Goal: Information Seeking & Learning: Learn about a topic

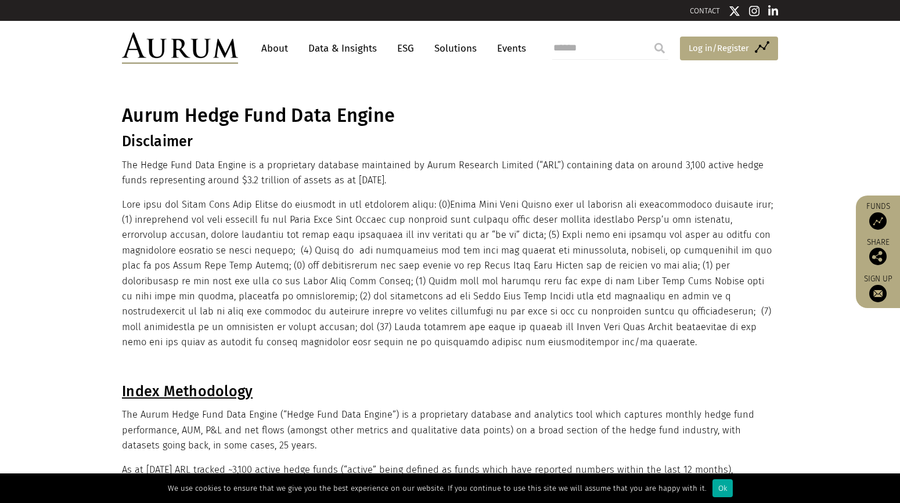
click at [714, 49] on span "Log in/Register" at bounding box center [718, 48] width 60 height 14
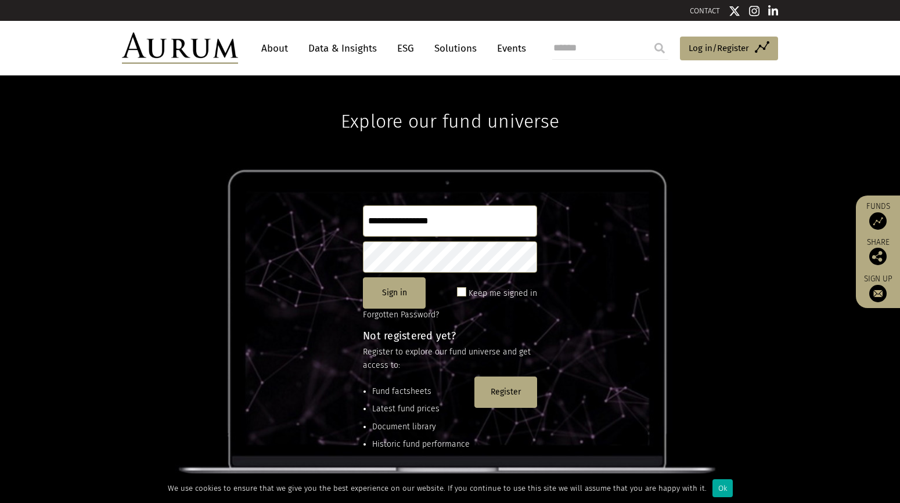
type input "**********"
click at [387, 298] on button "Sign in" at bounding box center [394, 292] width 63 height 31
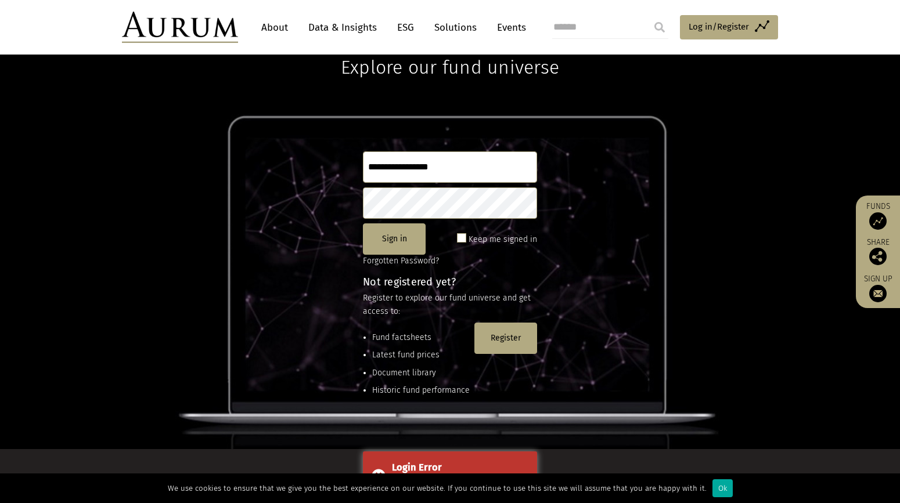
scroll to position [52, 0]
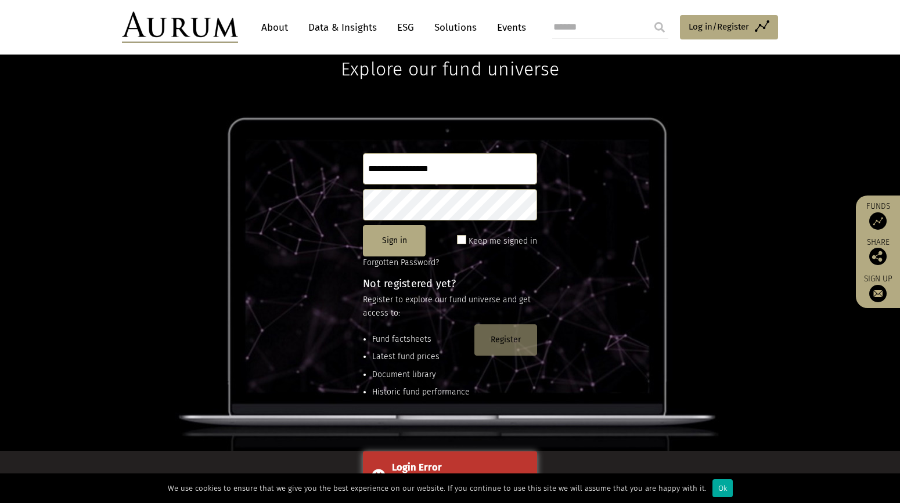
click at [515, 346] on button "Register" at bounding box center [505, 339] width 63 height 31
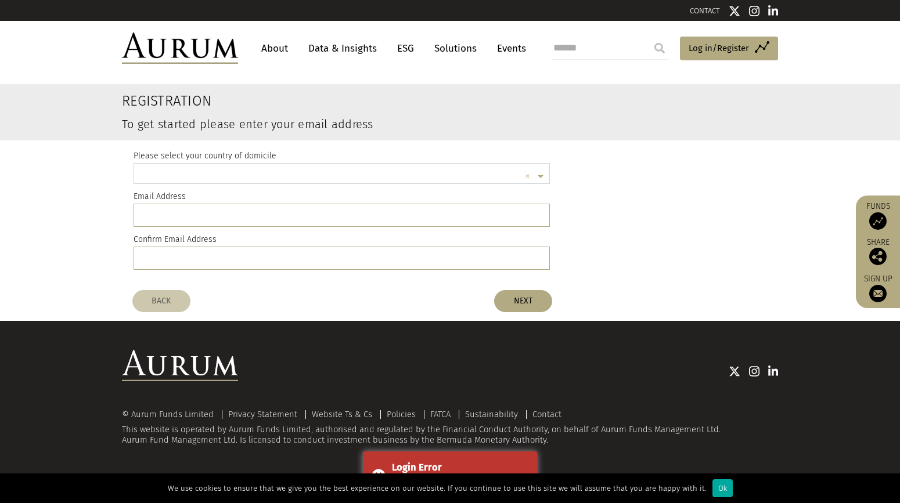
scroll to position [3, 0]
click at [261, 173] on input "text" at bounding box center [330, 175] width 380 height 23
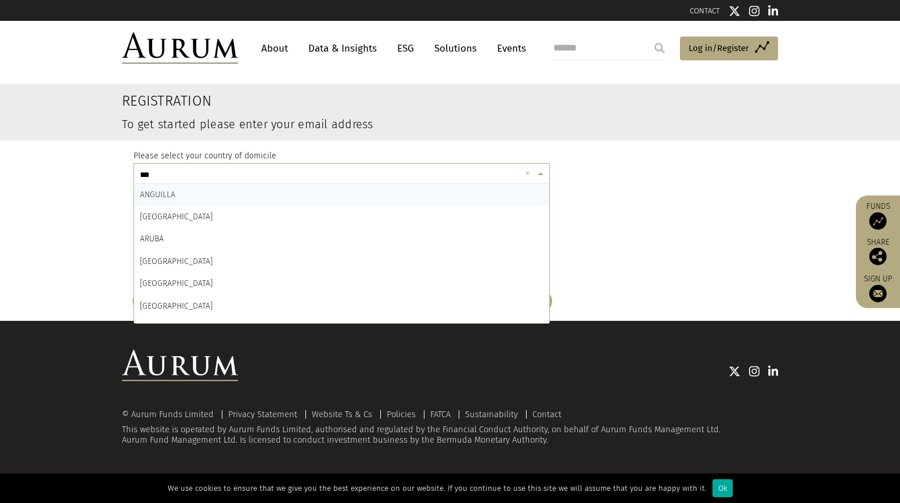
type input "****"
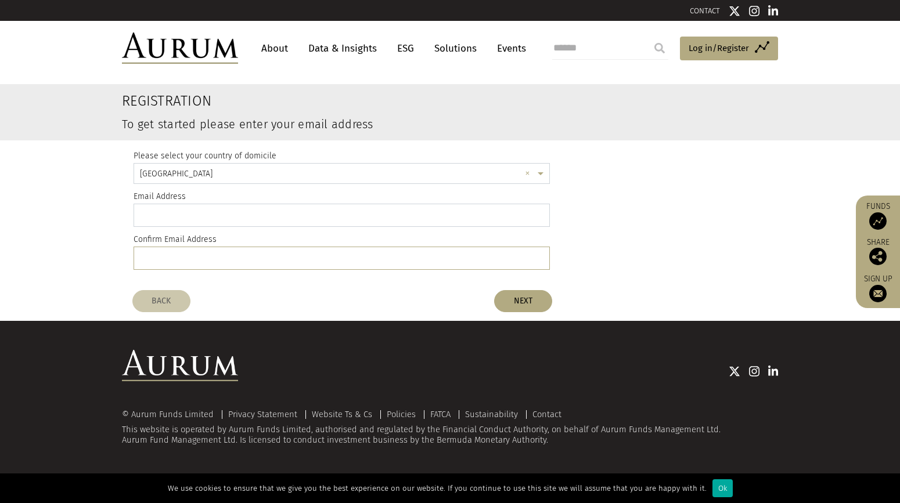
click at [290, 222] on input "email" at bounding box center [341, 215] width 416 height 23
type input "**********"
click at [530, 299] on button "NEXT" at bounding box center [523, 301] width 58 height 22
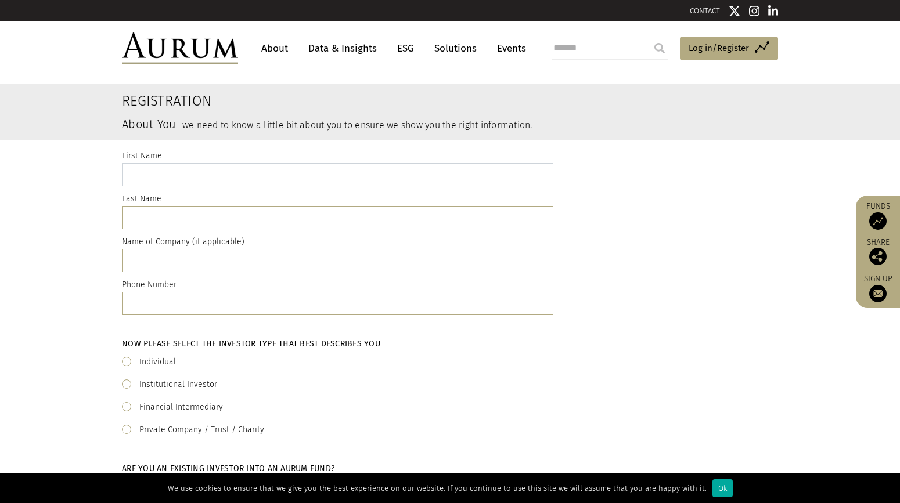
click at [193, 170] on input "text" at bounding box center [337, 174] width 431 height 23
type input "*****"
type input "**********"
click at [385, 420] on div "Now please select the investor type that best describes you Individual Institut…" at bounding box center [450, 387] width 656 height 99
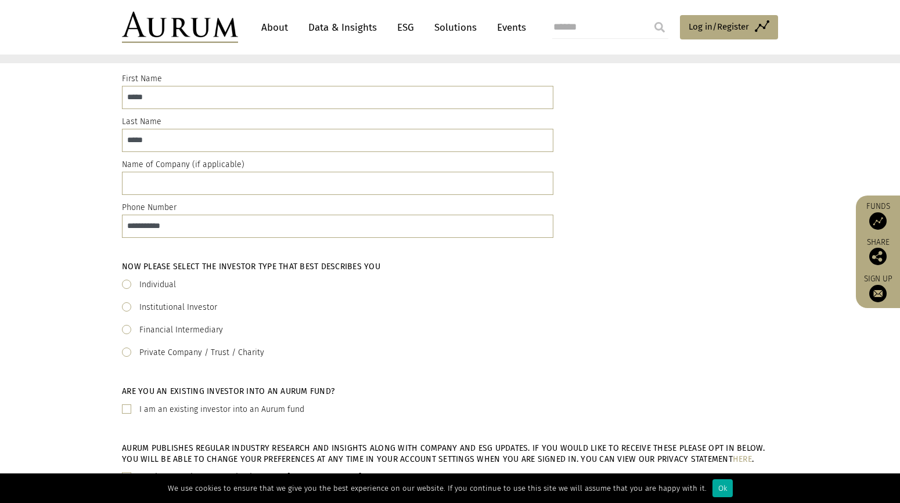
scroll to position [74, 0]
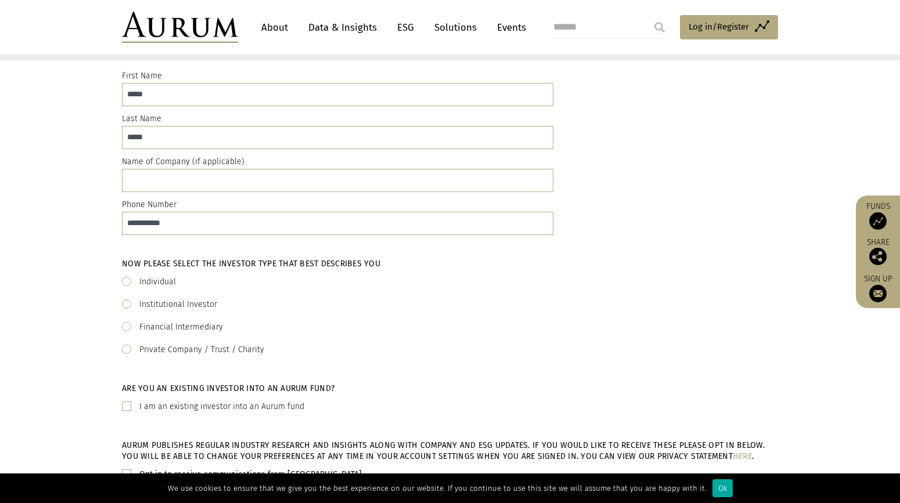
click at [125, 331] on div "Financial Intermediary" at bounding box center [450, 327] width 656 height 14
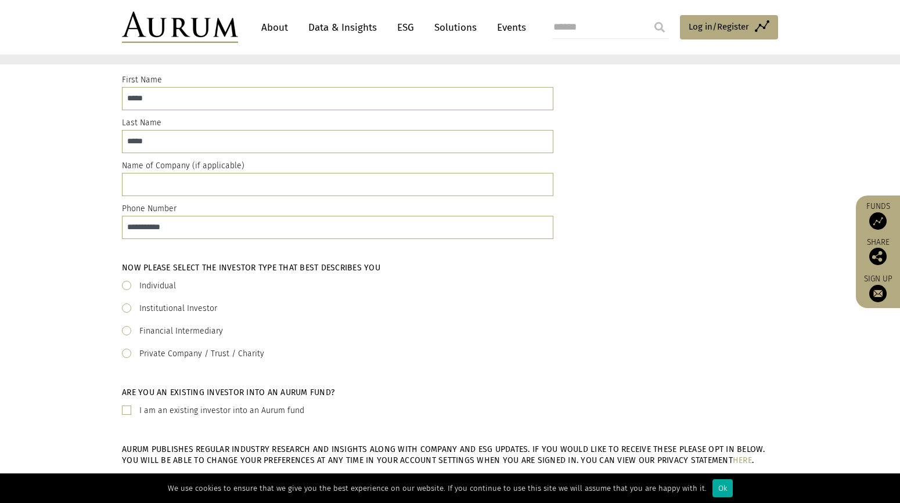
scroll to position [77, 0]
click at [124, 352] on span at bounding box center [126, 352] width 9 height 9
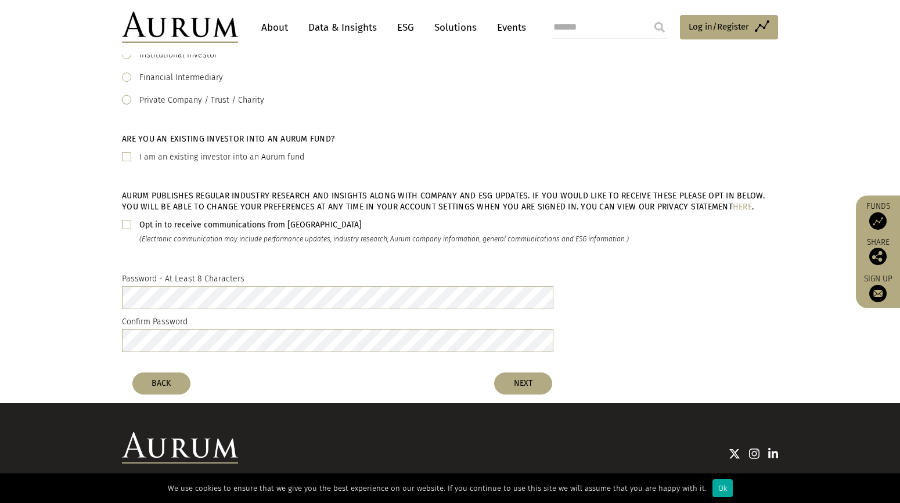
scroll to position [333, 0]
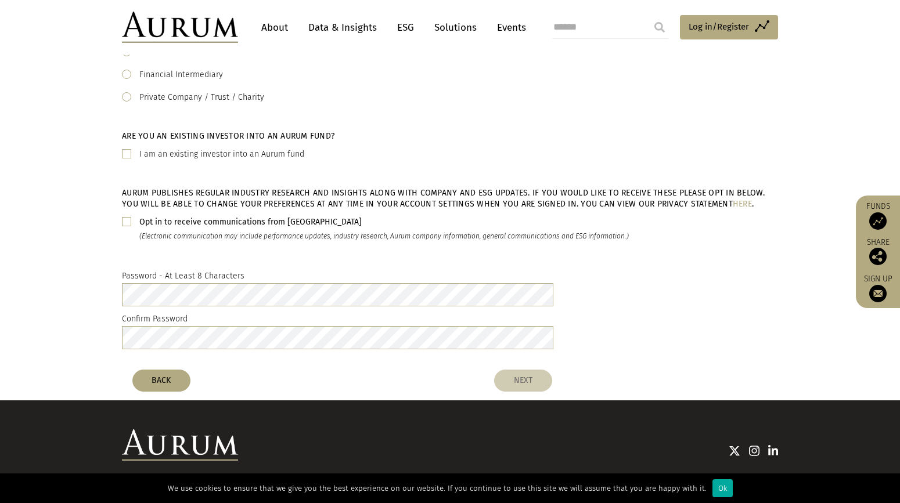
click at [525, 381] on button "NEXT" at bounding box center [523, 381] width 58 height 22
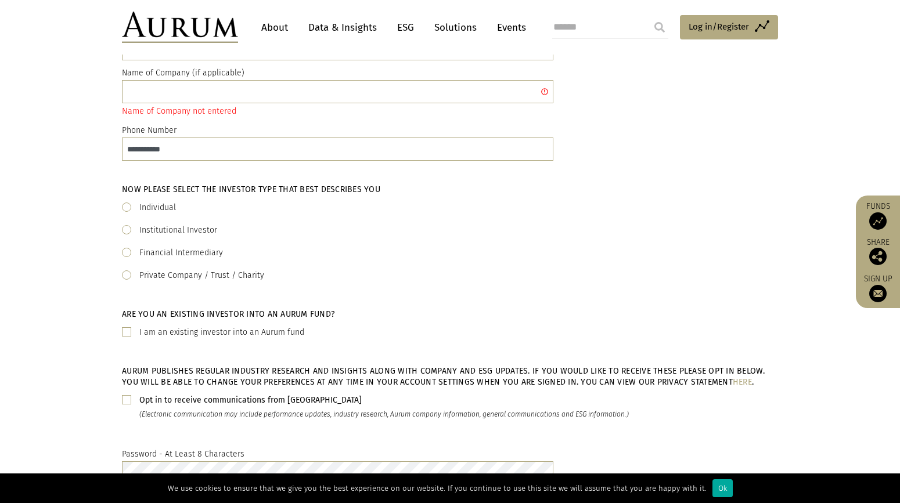
scroll to position [162, 0]
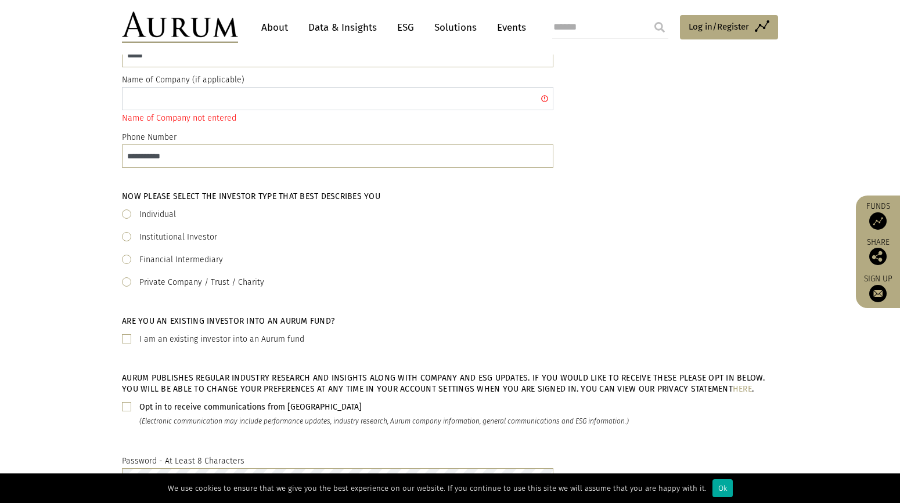
click at [180, 94] on input "text" at bounding box center [337, 98] width 431 height 23
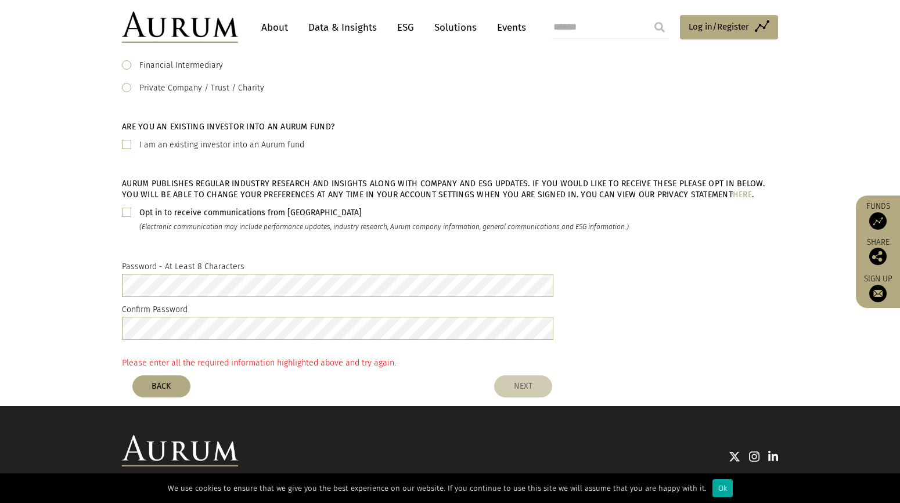
type input "********"
click at [516, 398] on button "NEXT" at bounding box center [523, 387] width 58 height 22
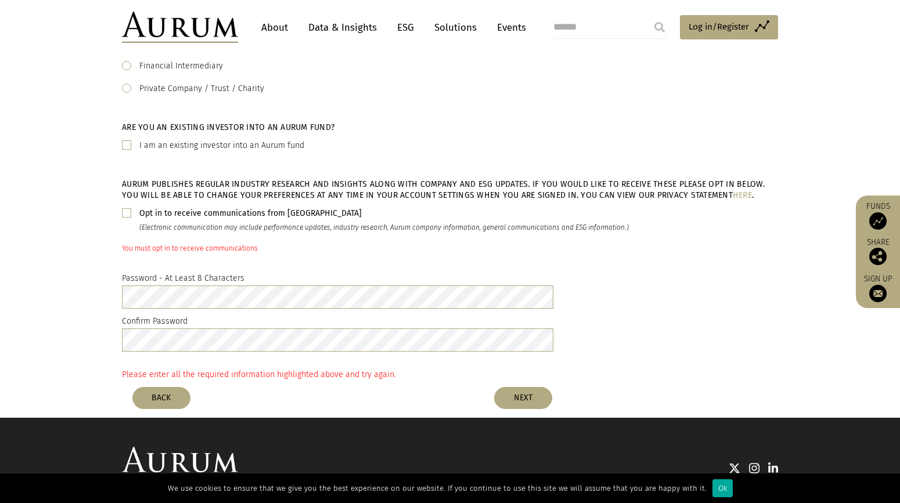
click at [124, 211] on span at bounding box center [126, 212] width 9 height 9
click at [525, 400] on button "NEXT" at bounding box center [523, 398] width 58 height 22
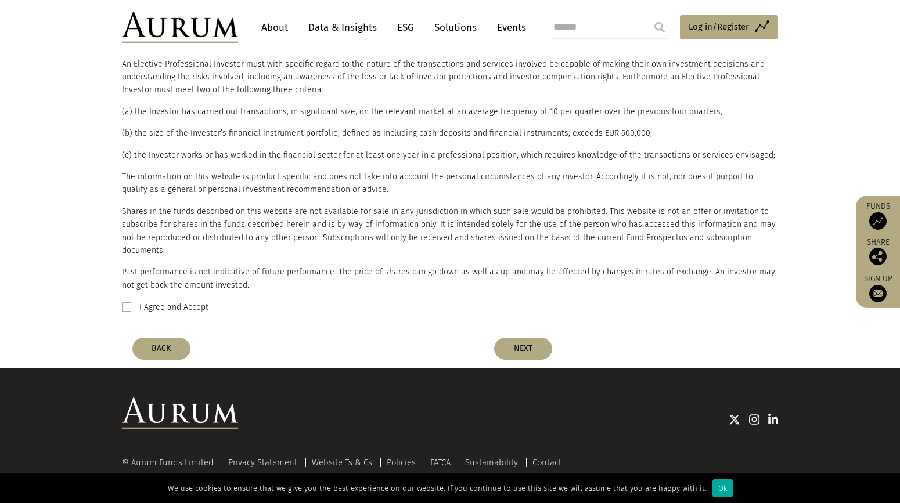
scroll to position [591, 0]
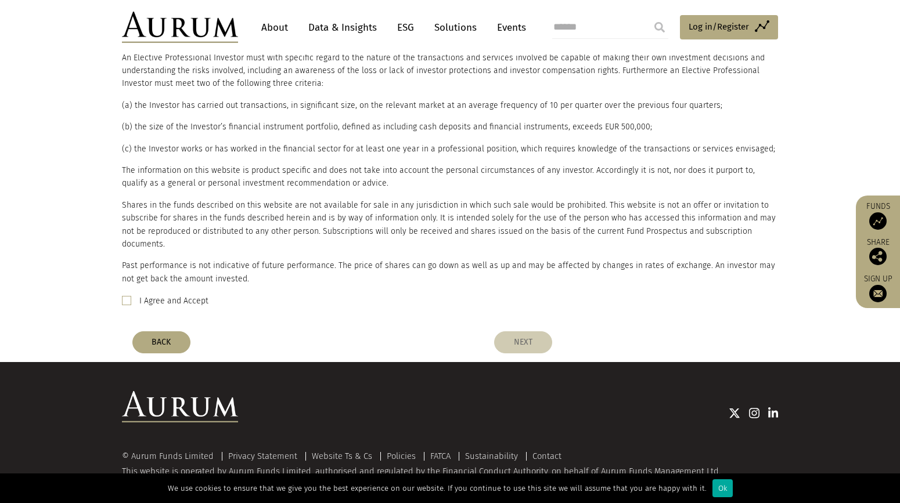
click at [525, 331] on button "NEXT" at bounding box center [523, 342] width 58 height 22
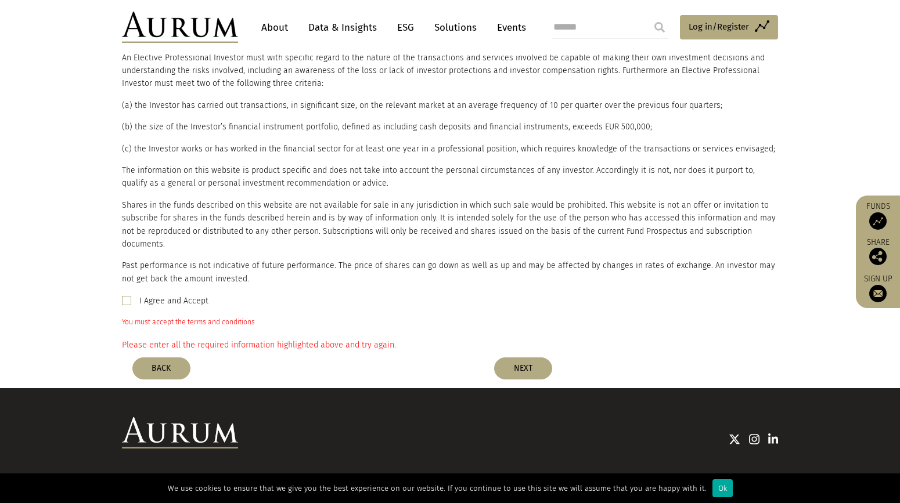
click at [168, 294] on label "I Agree and Accept" at bounding box center [173, 301] width 69 height 14
click at [518, 359] on button "NEXT" at bounding box center [523, 369] width 58 height 22
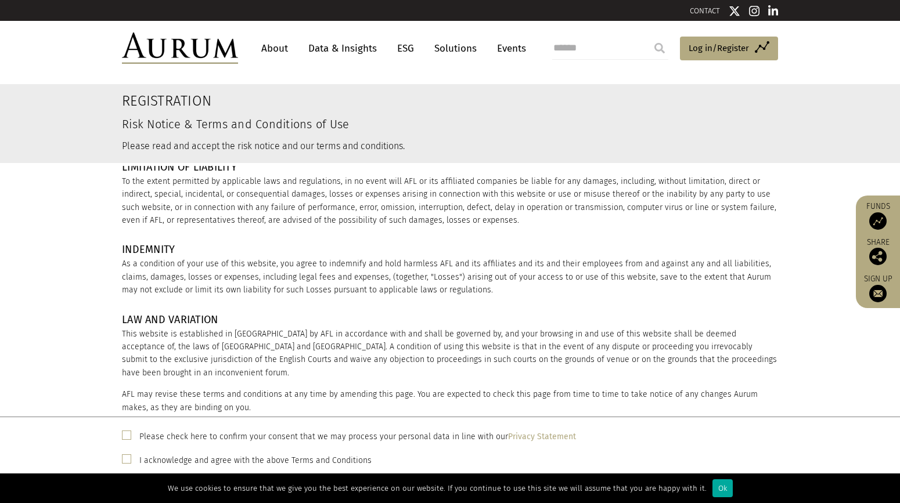
scroll to position [1528, 0]
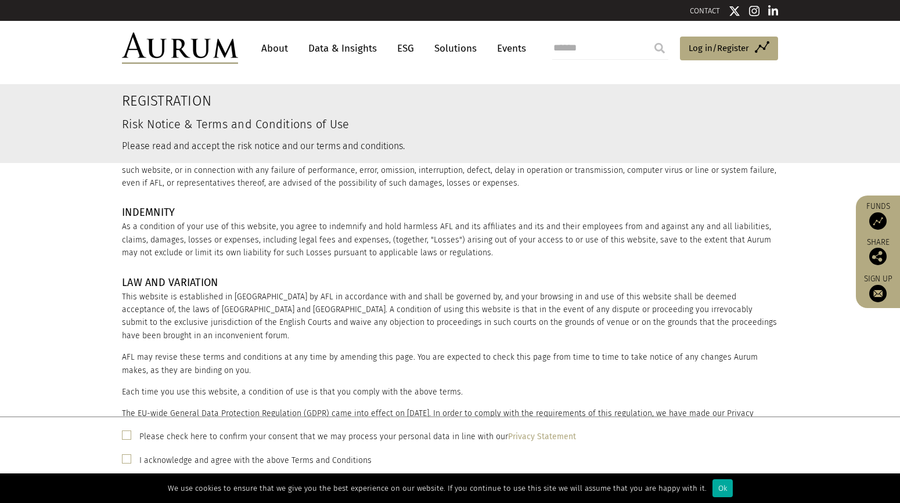
click at [131, 430] on div "Please check here to confirm your consent that we may process your personal dat…" at bounding box center [450, 436] width 656 height 15
click at [127, 462] on span at bounding box center [126, 458] width 9 height 9
click at [128, 433] on span at bounding box center [126, 435] width 9 height 9
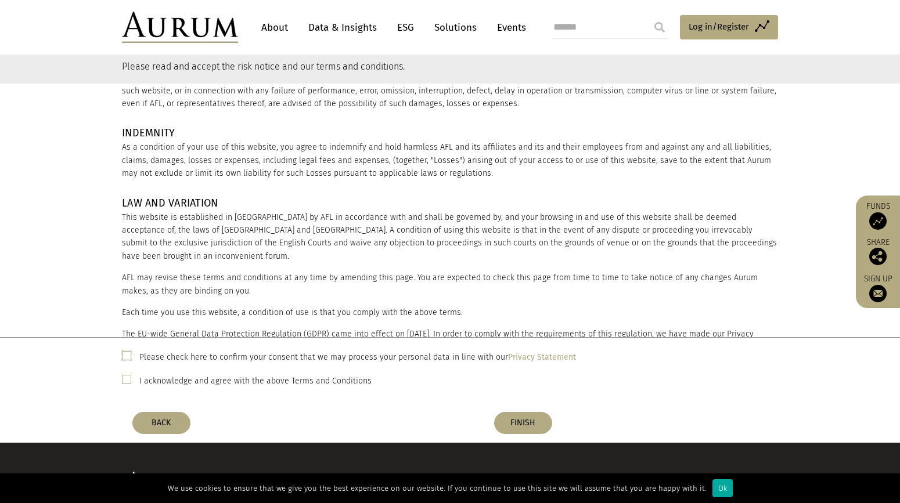
scroll to position [173, 0]
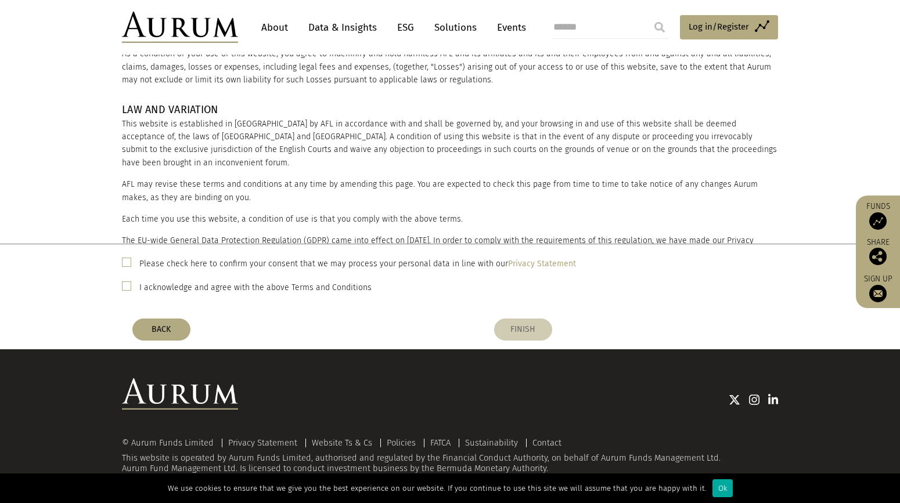
click at [516, 331] on button "FINISH" at bounding box center [523, 330] width 58 height 22
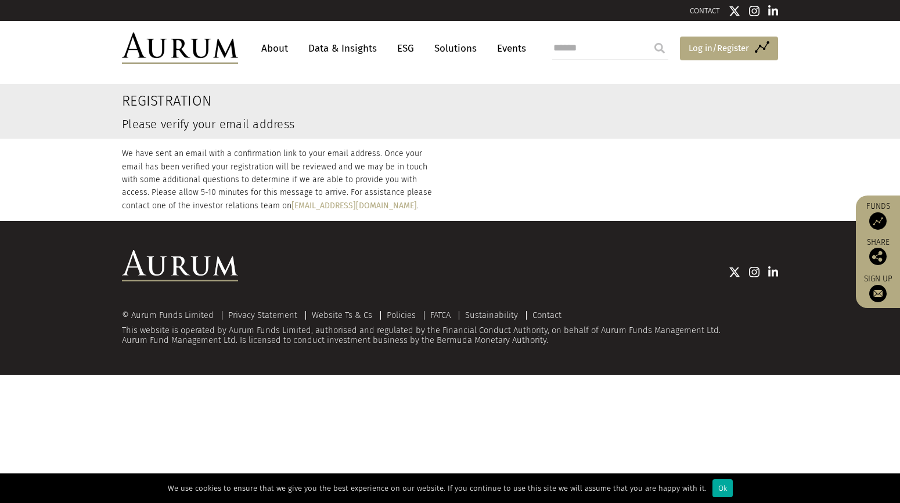
click at [710, 56] on link "Access Funds Log in/Register" at bounding box center [729, 49] width 98 height 24
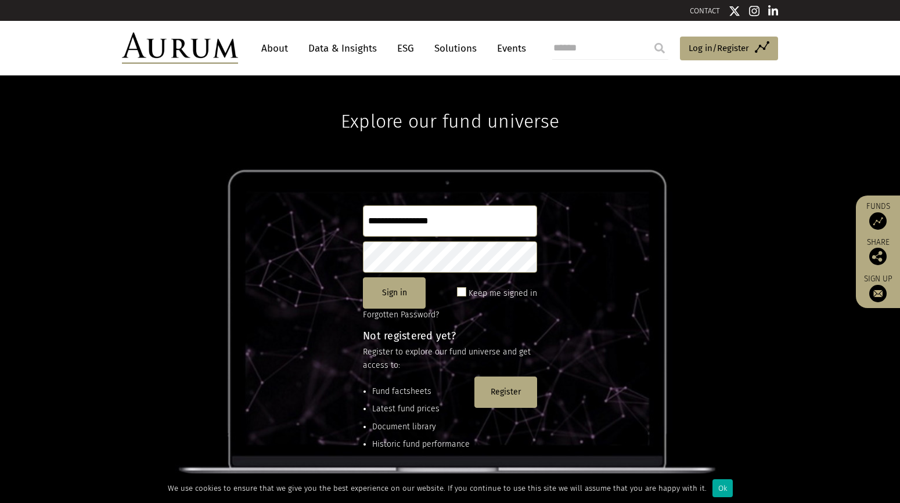
type input "**********"
click at [407, 288] on button "Sign in" at bounding box center [394, 292] width 63 height 31
click at [414, 302] on button "Sign in" at bounding box center [394, 292] width 63 height 31
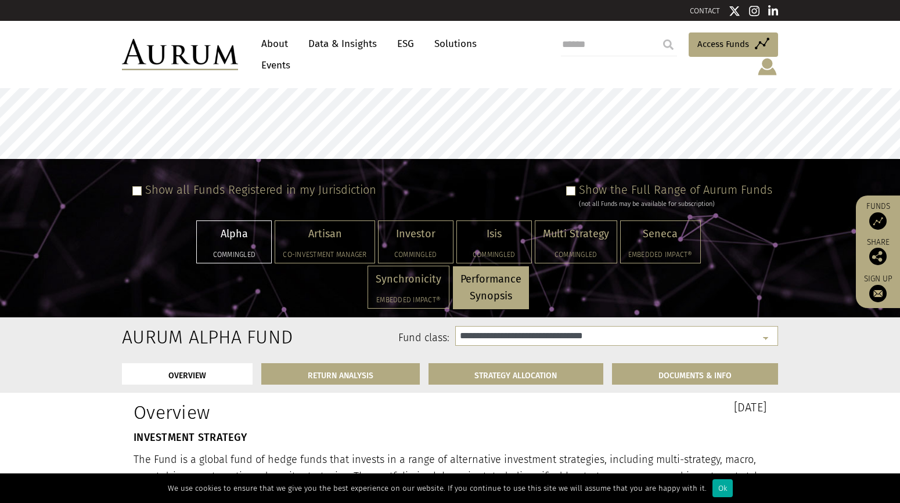
select select "**********"
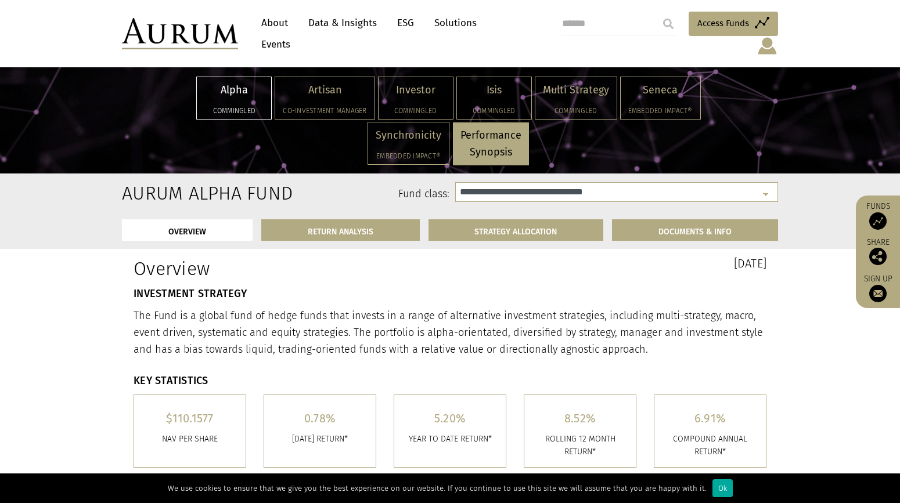
scroll to position [142, 0]
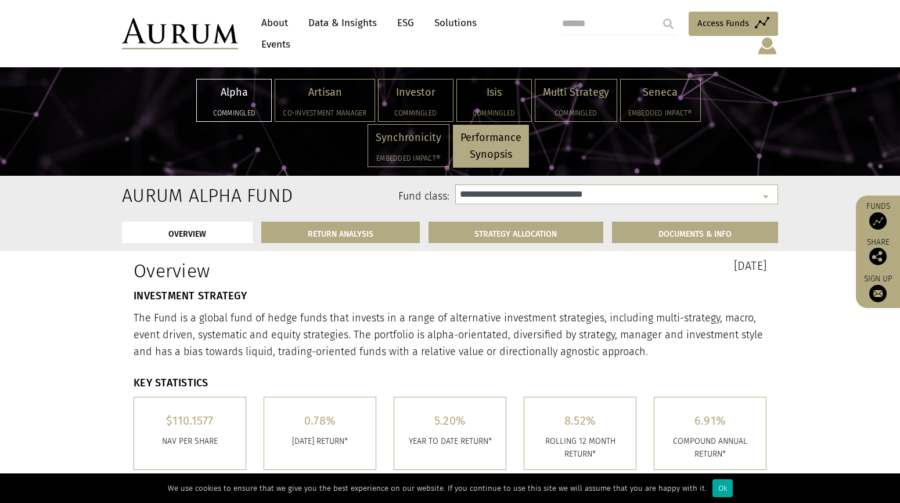
click at [364, 24] on link "Data & Insights" at bounding box center [342, 22] width 80 height 21
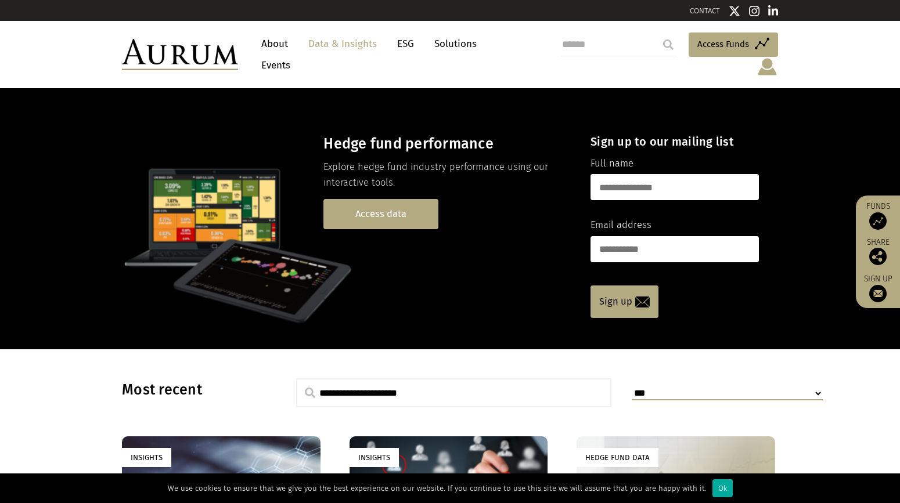
click at [382, 207] on link "Access data" at bounding box center [380, 214] width 115 height 30
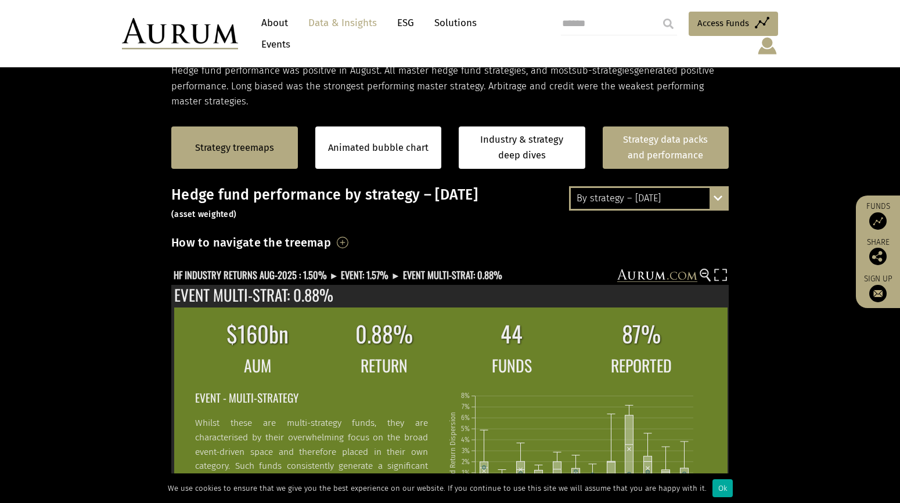
scroll to position [208, 0]
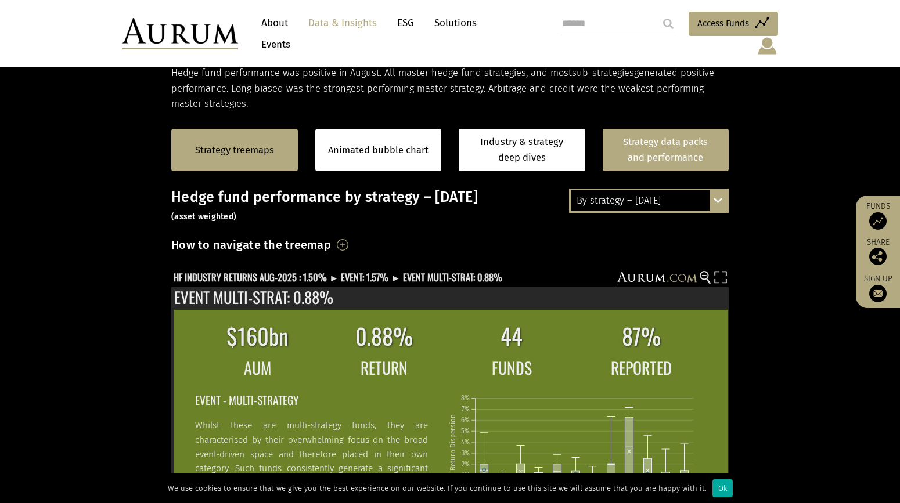
click at [659, 146] on link "Strategy data packs and performance" at bounding box center [665, 150] width 127 height 42
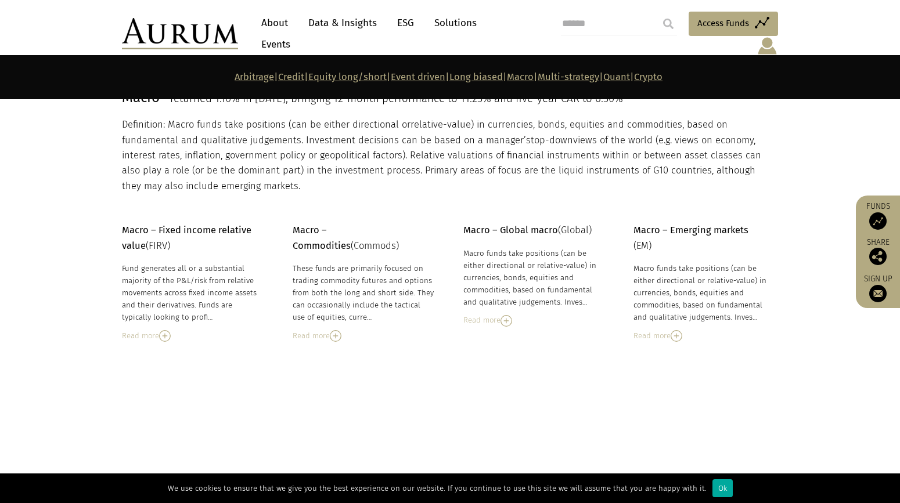
scroll to position [3617, 0]
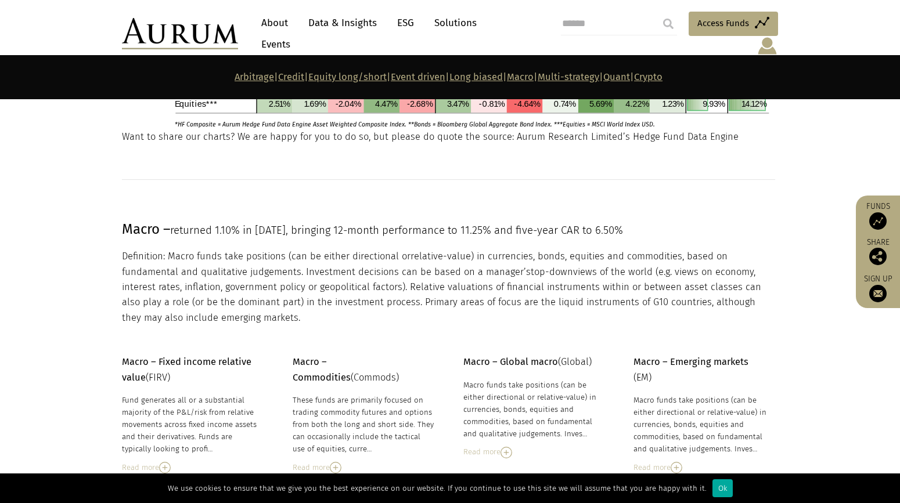
click at [573, 30] on input "search" at bounding box center [619, 23] width 116 height 23
type input "**********"
click at [656, 12] on input "submit" at bounding box center [667, 23] width 23 height 23
